Goal: Find specific fact: Find specific fact

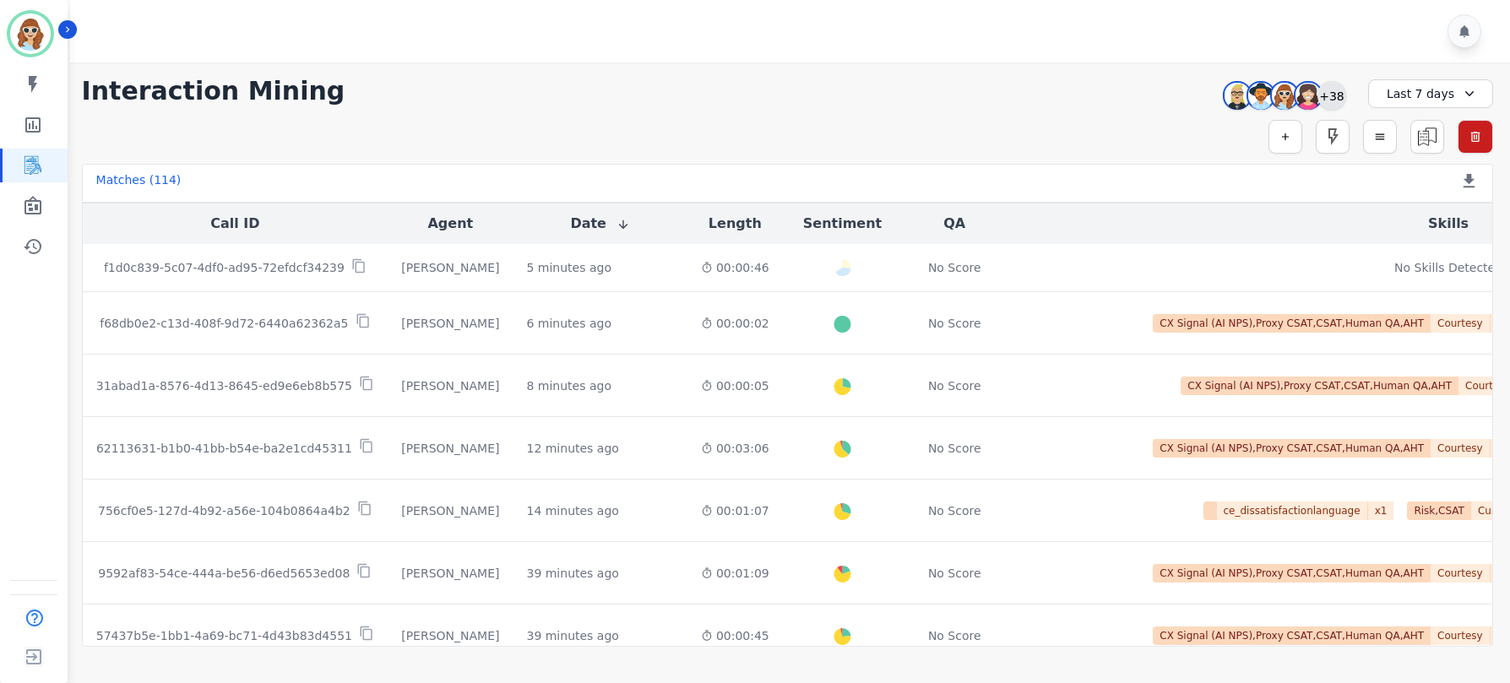
click at [1331, 88] on div "+38" at bounding box center [1331, 95] width 29 height 29
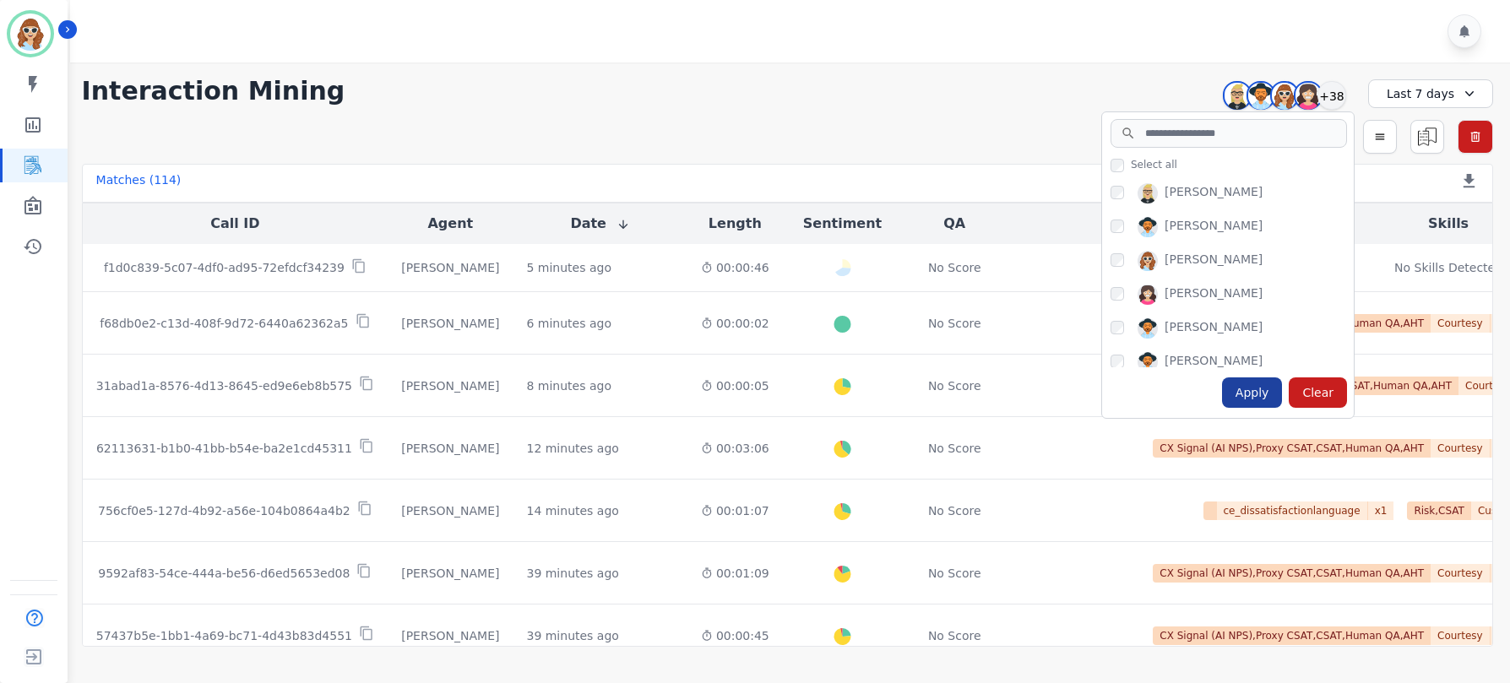
click at [1257, 392] on div "Apply" at bounding box center [1252, 392] width 61 height 30
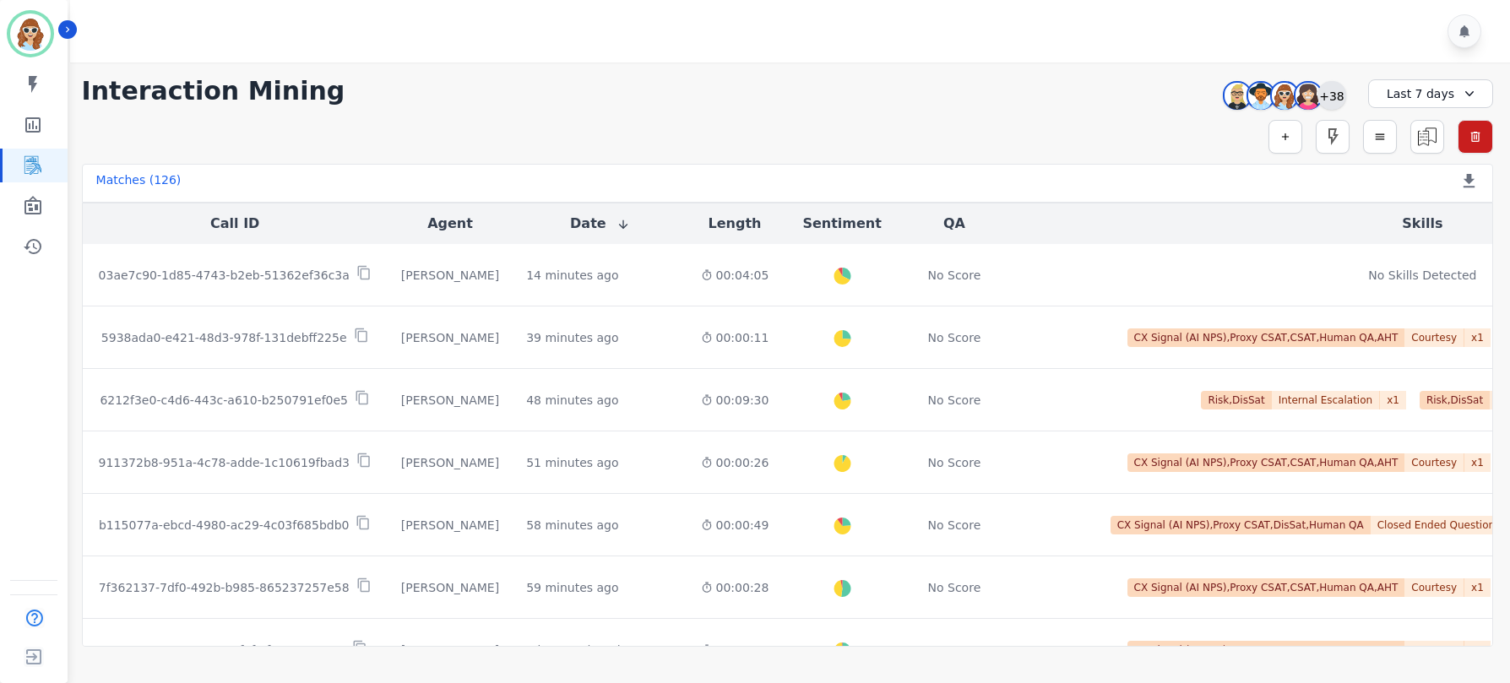
click at [1341, 95] on div "+38" at bounding box center [1331, 95] width 29 height 29
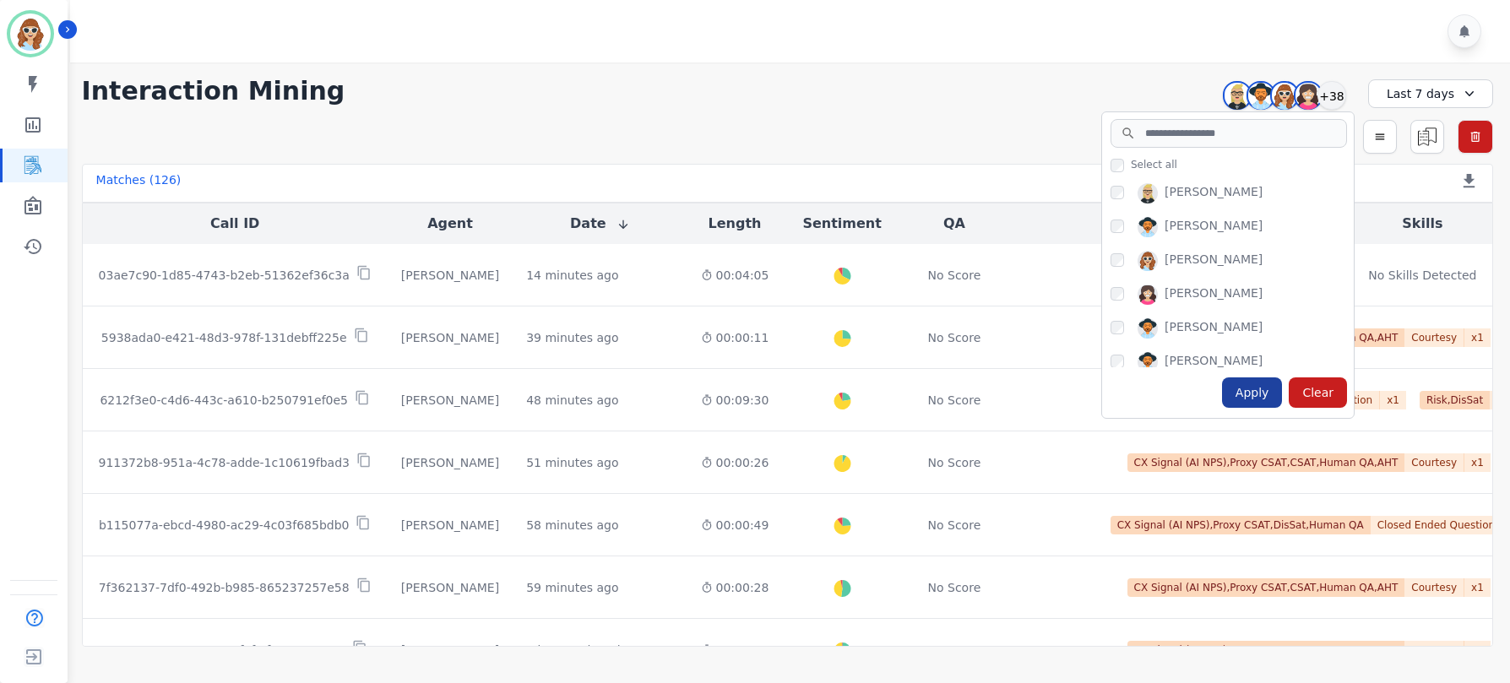
click at [1251, 393] on div "Apply" at bounding box center [1252, 392] width 61 height 30
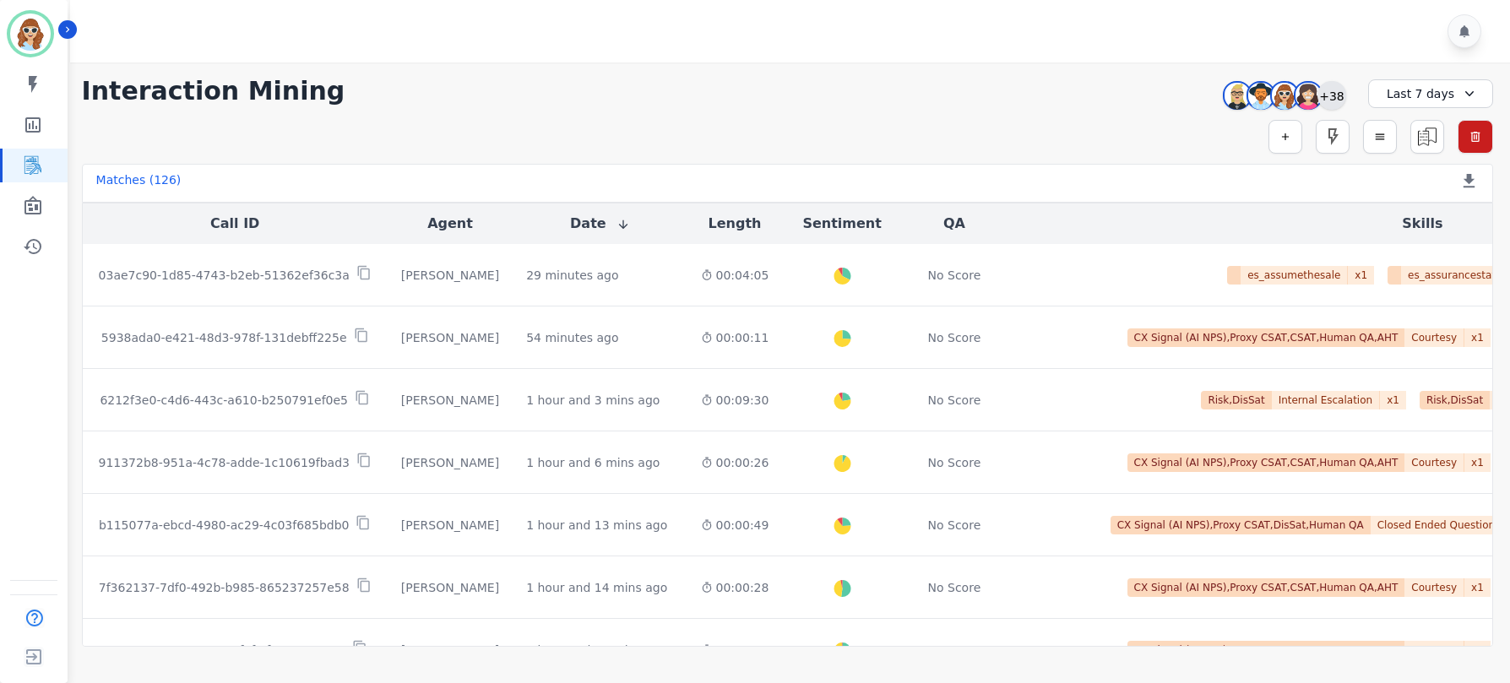
click at [1324, 98] on div "+38" at bounding box center [1331, 95] width 29 height 29
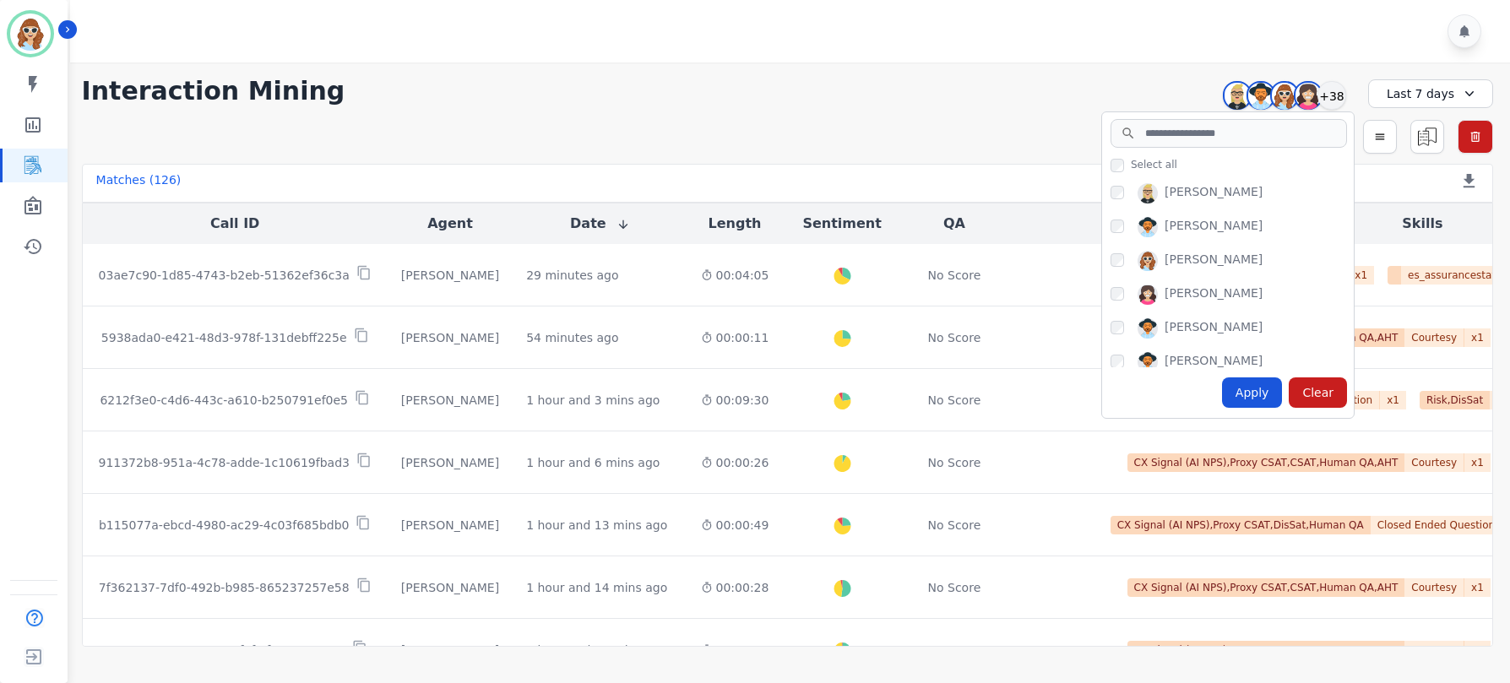
click at [1261, 372] on div "Apply Clear" at bounding box center [1228, 392] width 252 height 51
click at [1261, 392] on div "Apply" at bounding box center [1252, 392] width 61 height 30
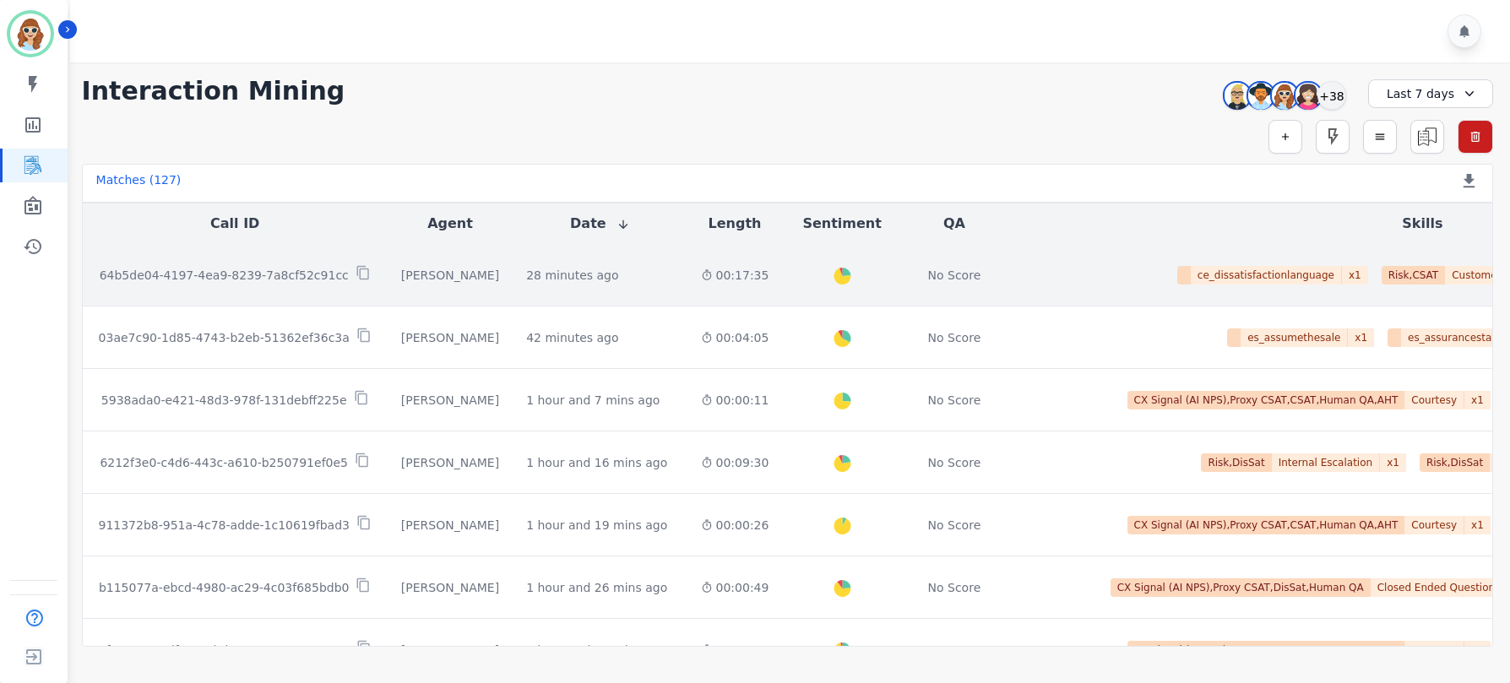
click at [210, 272] on p "64b5de04-4197-4ea9-8239-7a8cf52c91cc" at bounding box center [224, 275] width 249 height 17
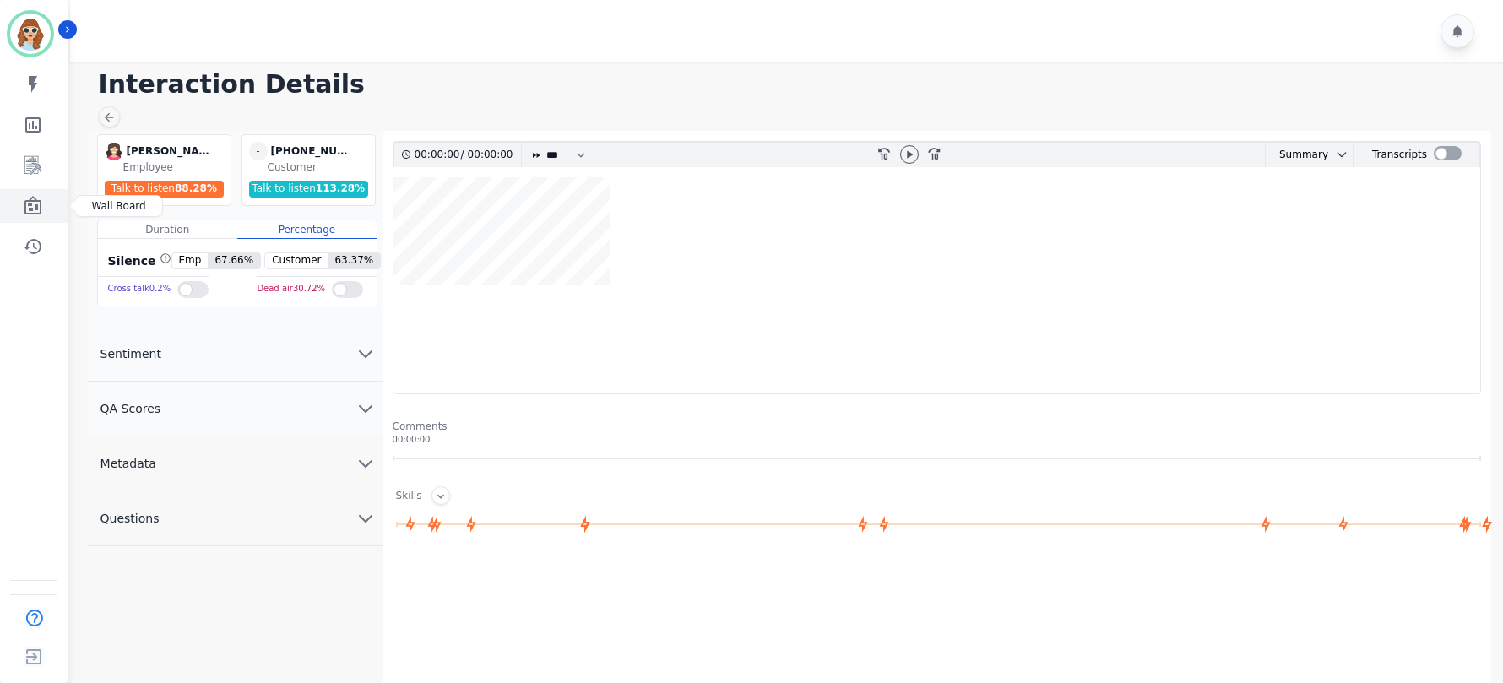
click at [35, 204] on icon "Sidebar" at bounding box center [32, 205] width 17 height 19
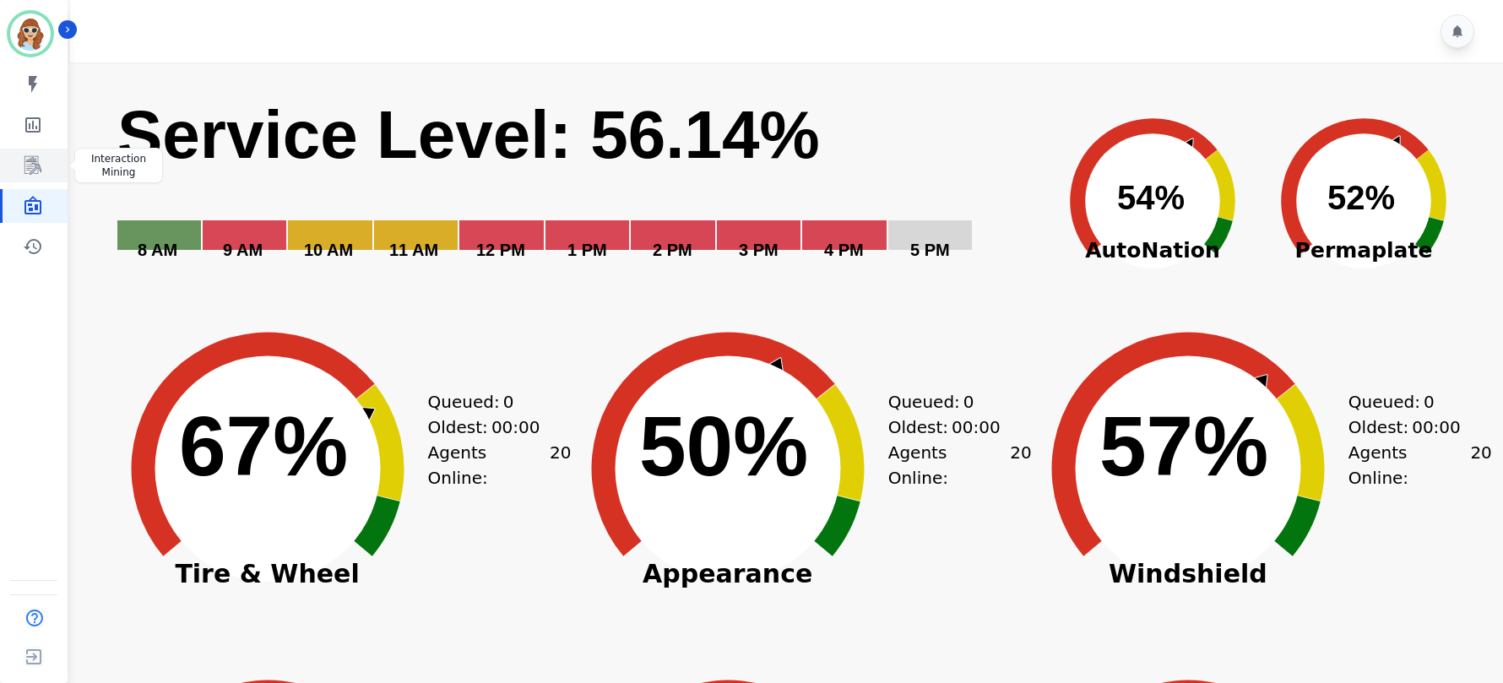
click at [34, 164] on icon "Sidebar" at bounding box center [32, 165] width 17 height 19
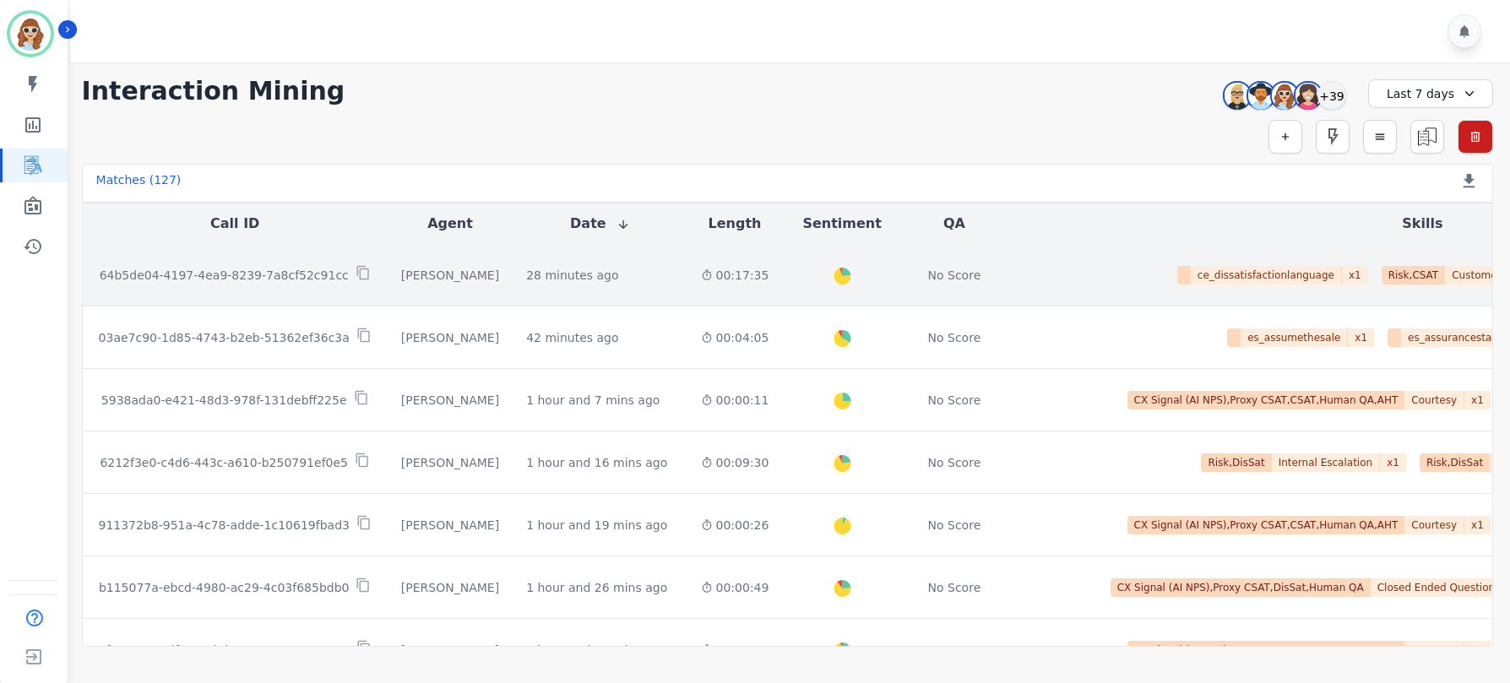
click at [203, 272] on p "64b5de04-4197-4ea9-8239-7a8cf52c91cc" at bounding box center [224, 275] width 249 height 17
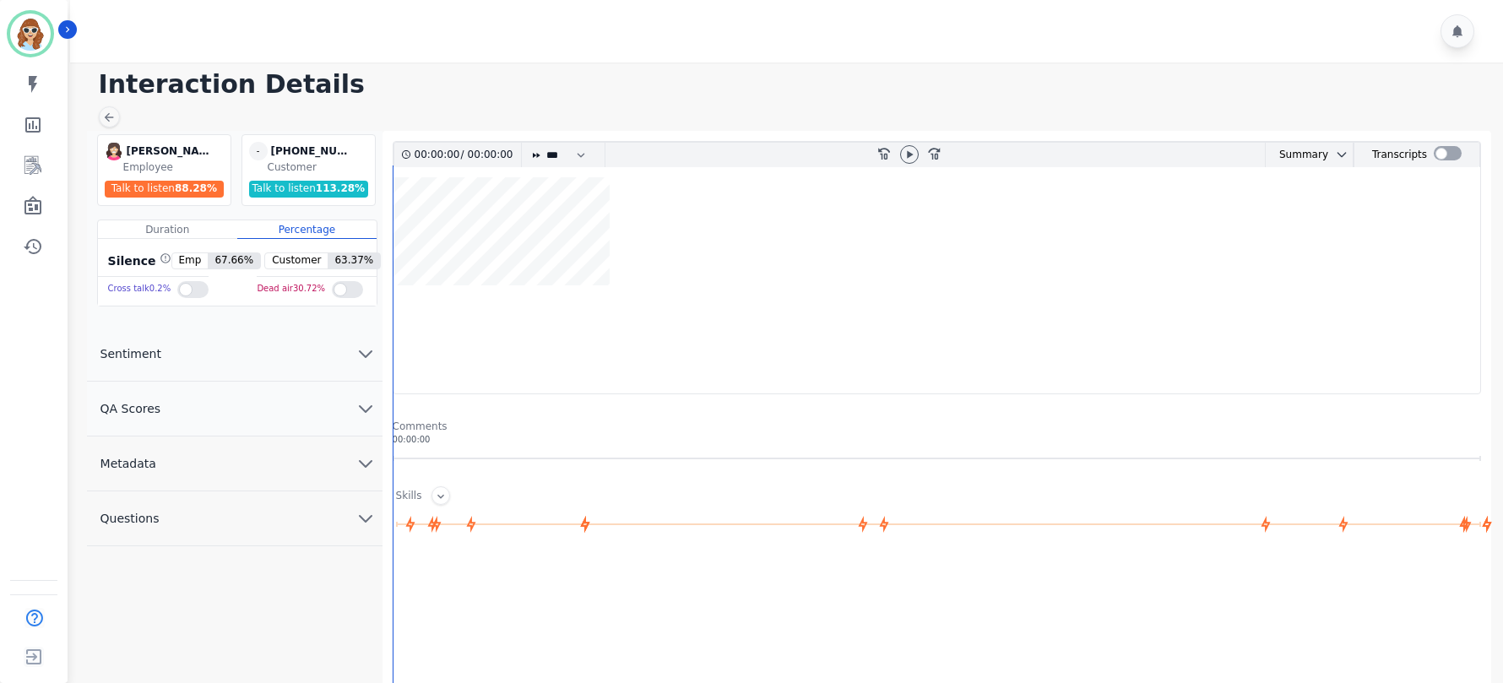
click at [365, 466] on icon "chevron down" at bounding box center [365, 463] width 20 height 20
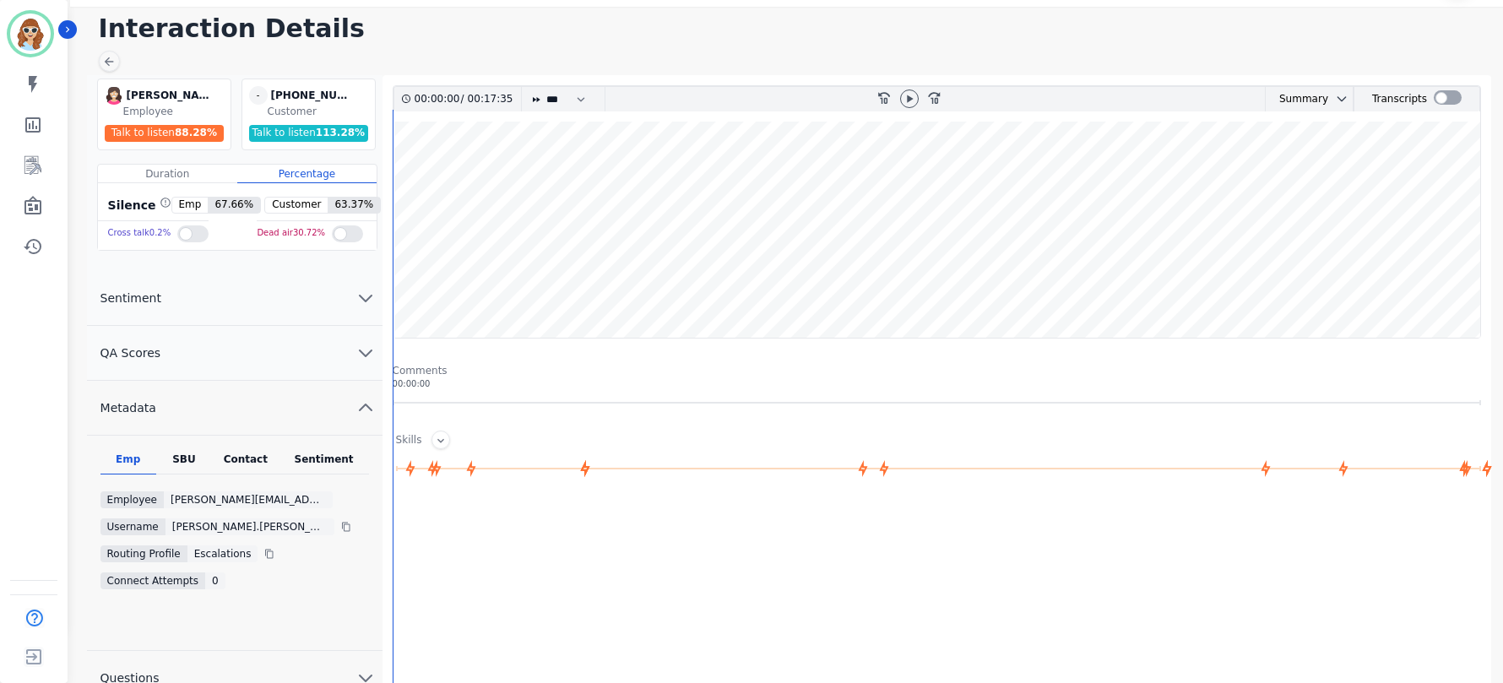
scroll to position [112, 0]
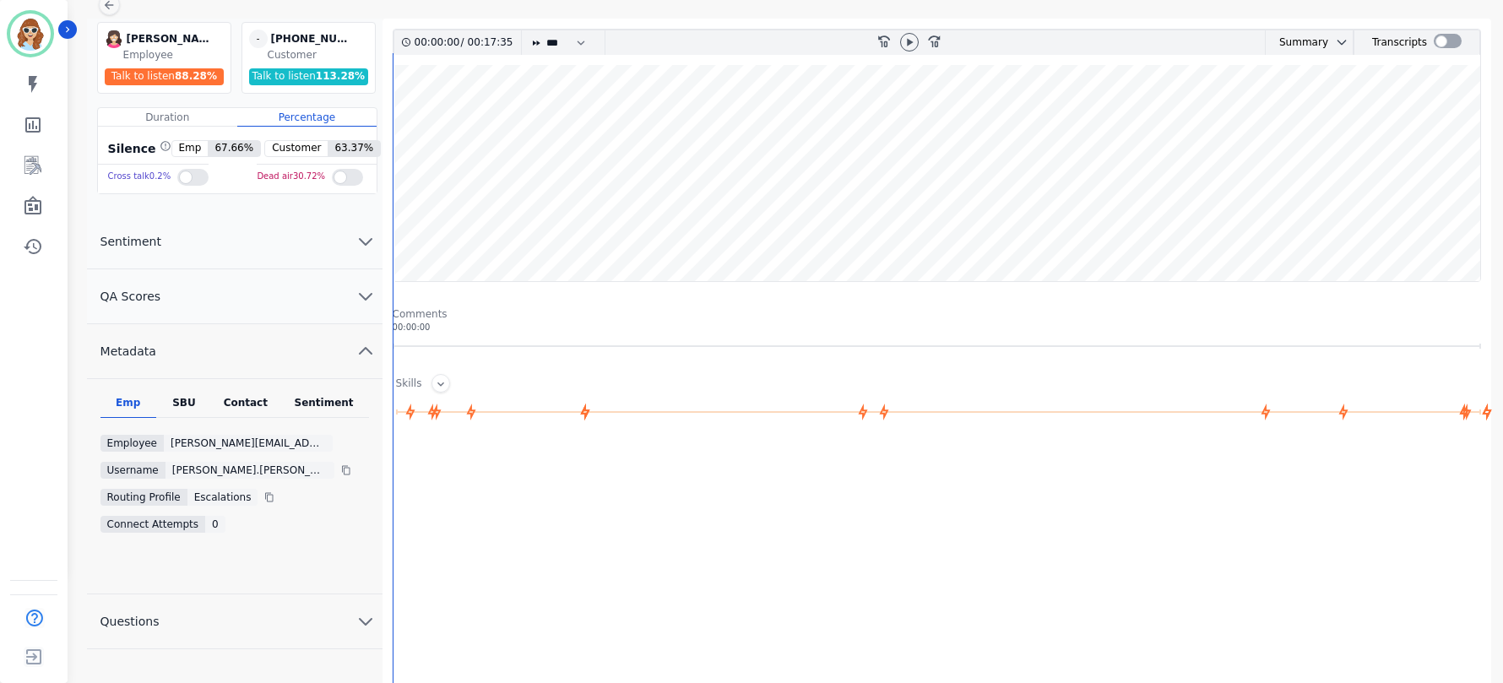
click at [176, 409] on div "SBU" at bounding box center [184, 407] width 56 height 22
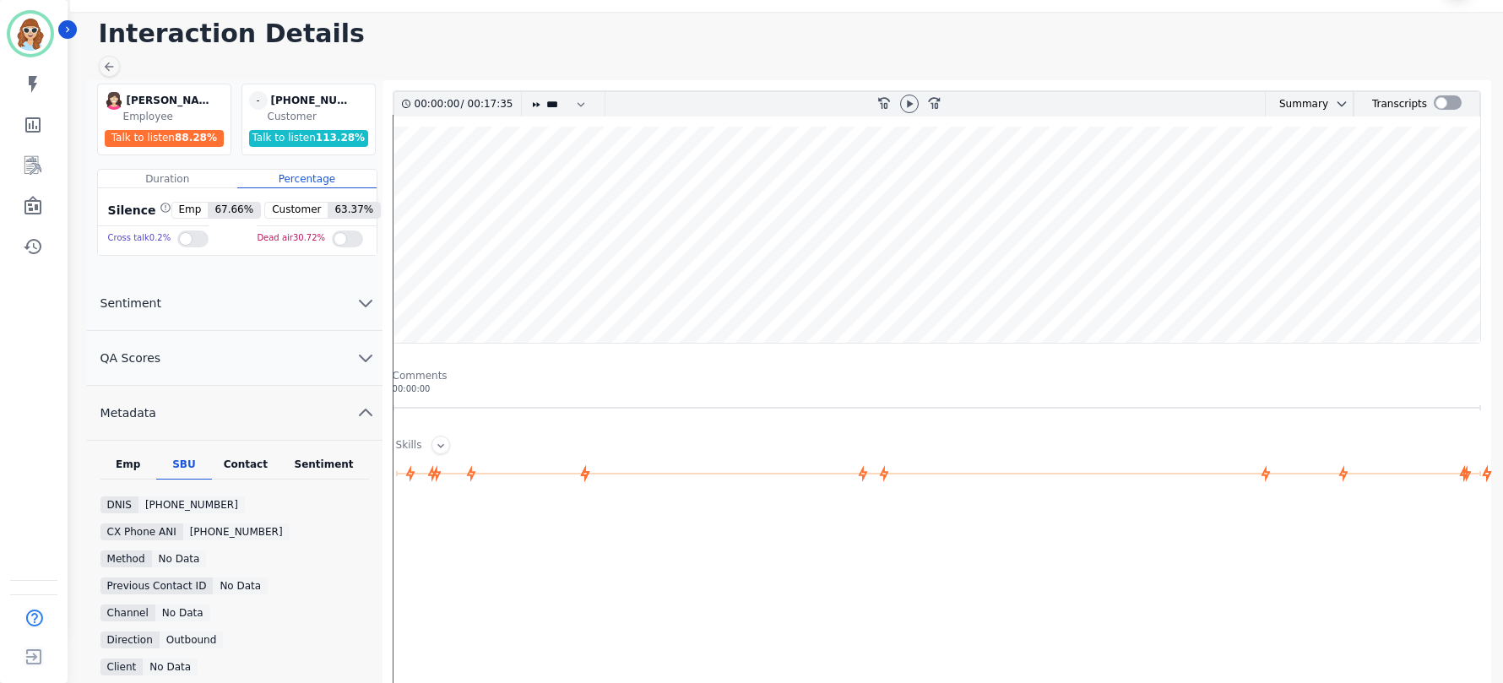
scroll to position [0, 0]
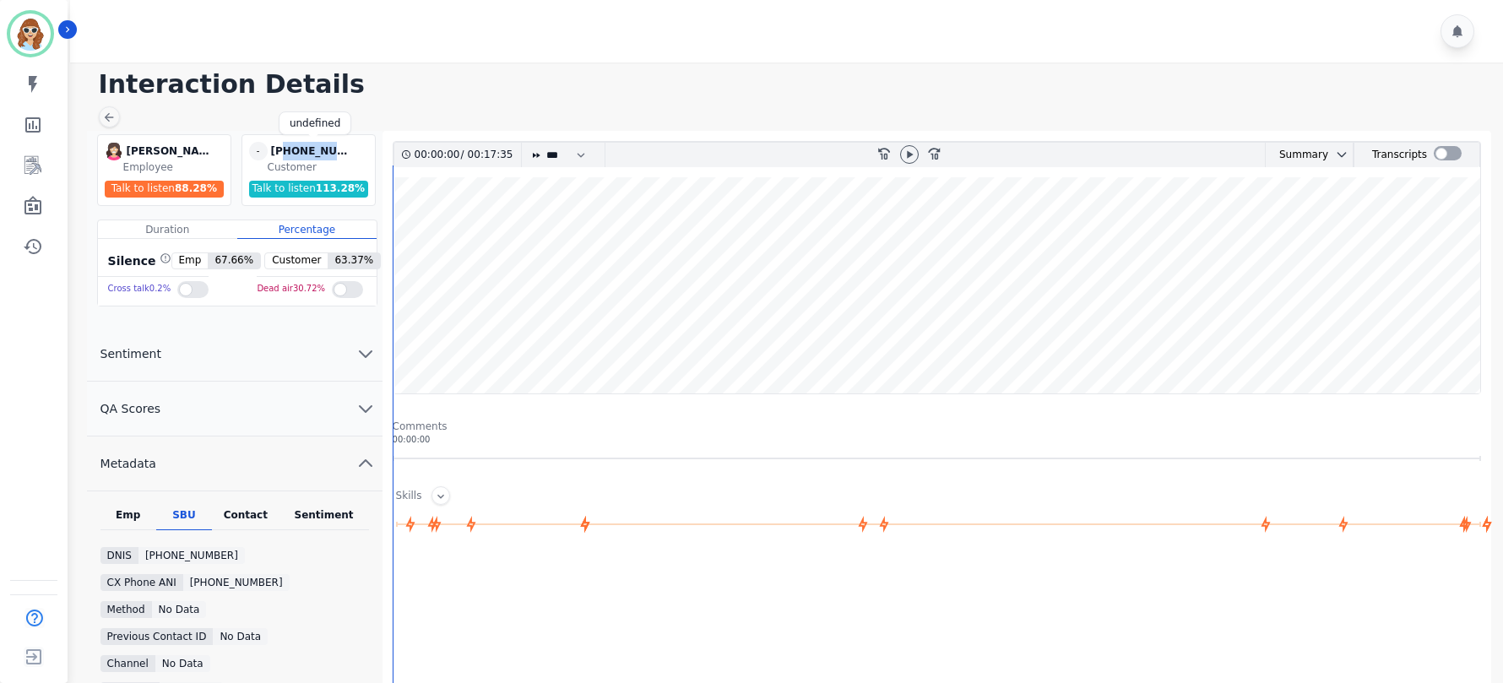
drag, startPoint x: 352, startPoint y: 150, endPoint x: 284, endPoint y: 150, distance: 68.4
click at [284, 150] on div "[PHONE_NUMBER]" at bounding box center [313, 151] width 84 height 19
copy div "3143482638"
